Goal: Information Seeking & Learning: Find specific fact

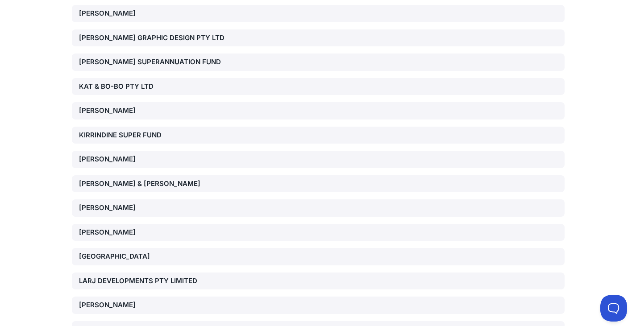
scroll to position [3705, 0]
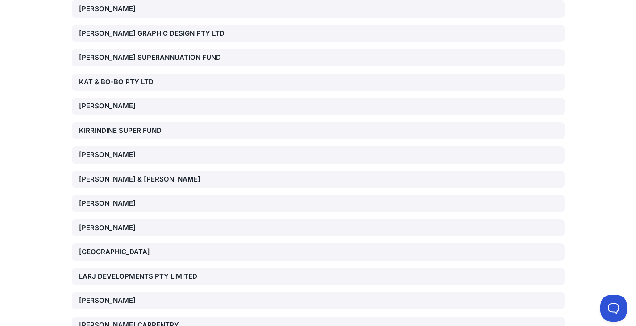
click at [112, 296] on div "[PERSON_NAME]" at bounding box center [157, 301] width 157 height 10
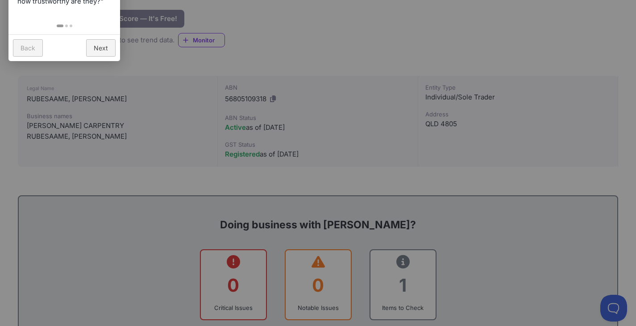
scroll to position [45, 0]
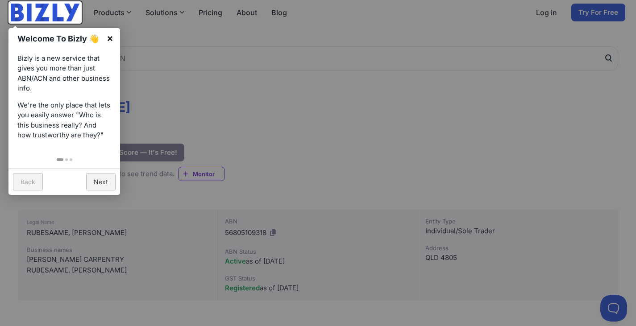
click at [110, 39] on link "×" at bounding box center [110, 38] width 20 height 20
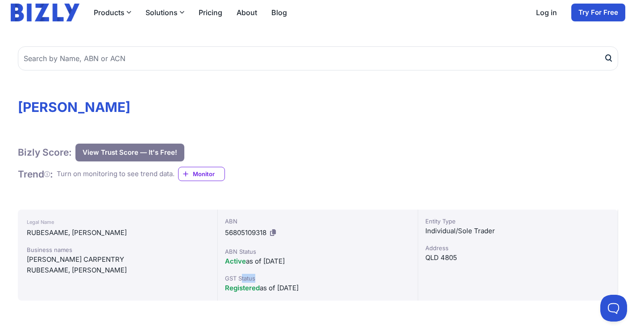
drag, startPoint x: 241, startPoint y: 278, endPoint x: 258, endPoint y: 277, distance: 17.0
click at [257, 277] on div "GST Status" at bounding box center [317, 278] width 185 height 9
drag, startPoint x: 116, startPoint y: 267, endPoint x: 69, endPoint y: 270, distance: 47.4
click at [69, 270] on div "RUBESAAME, [PERSON_NAME]" at bounding box center [118, 270] width 182 height 11
click at [67, 262] on div "[PERSON_NAME] CARPENTRY" at bounding box center [118, 259] width 182 height 11
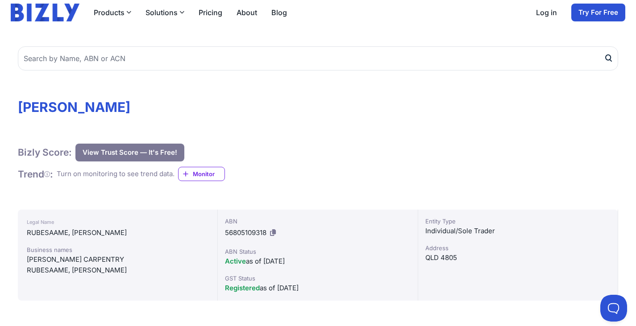
click at [90, 257] on div "[PERSON_NAME] CARPENTRY" at bounding box center [118, 259] width 182 height 11
